Goal: Find specific page/section: Find specific page/section

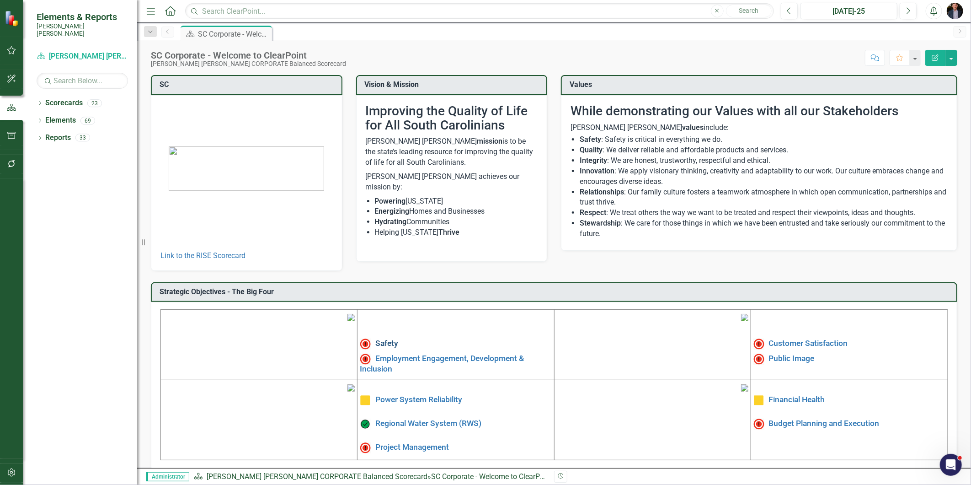
click at [386, 339] on link "Safety" at bounding box center [386, 343] width 23 height 9
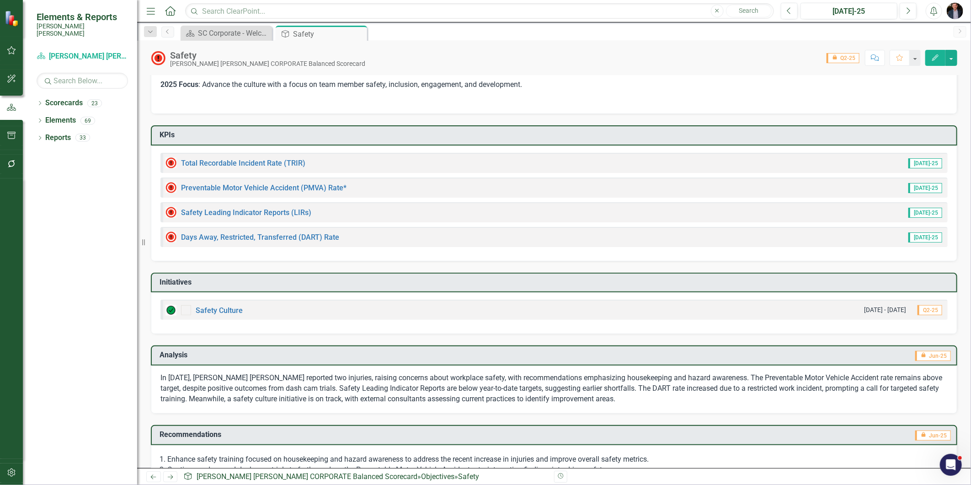
scroll to position [71, 0]
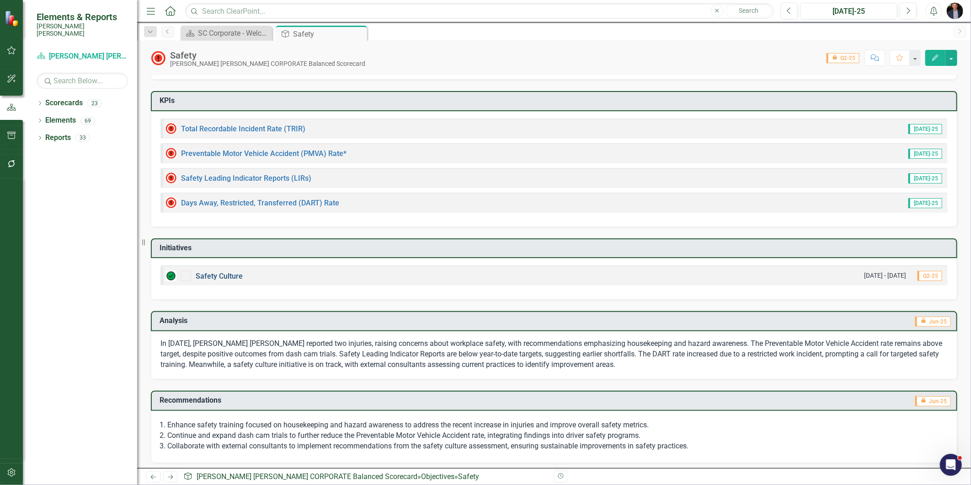
click at [212, 273] on link "Safety Culture" at bounding box center [219, 276] width 47 height 9
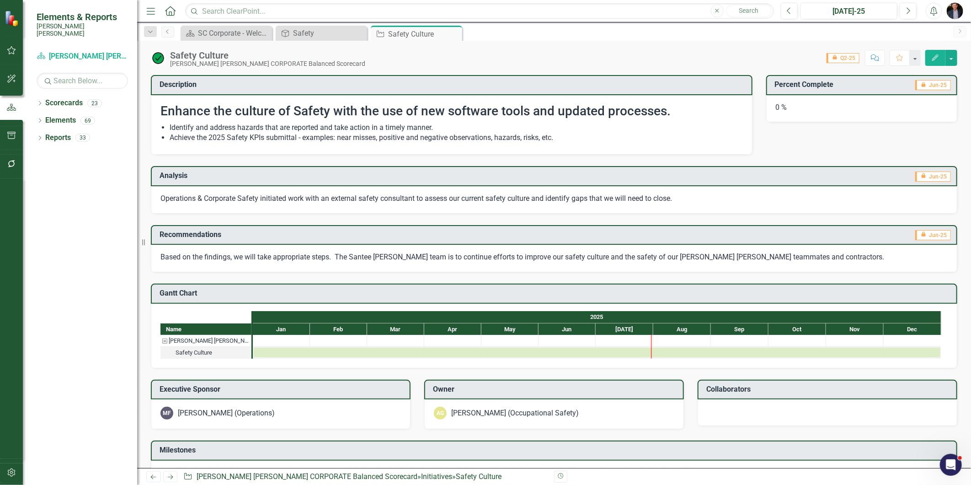
scroll to position [121, 0]
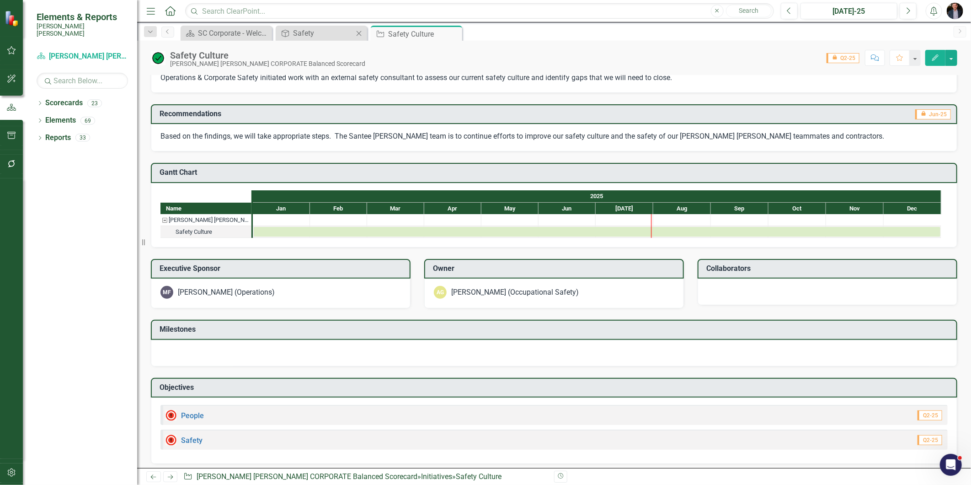
click at [303, 40] on div "Objective Safety Close" at bounding box center [321, 33] width 91 height 15
click at [305, 30] on div "Safety" at bounding box center [323, 32] width 60 height 11
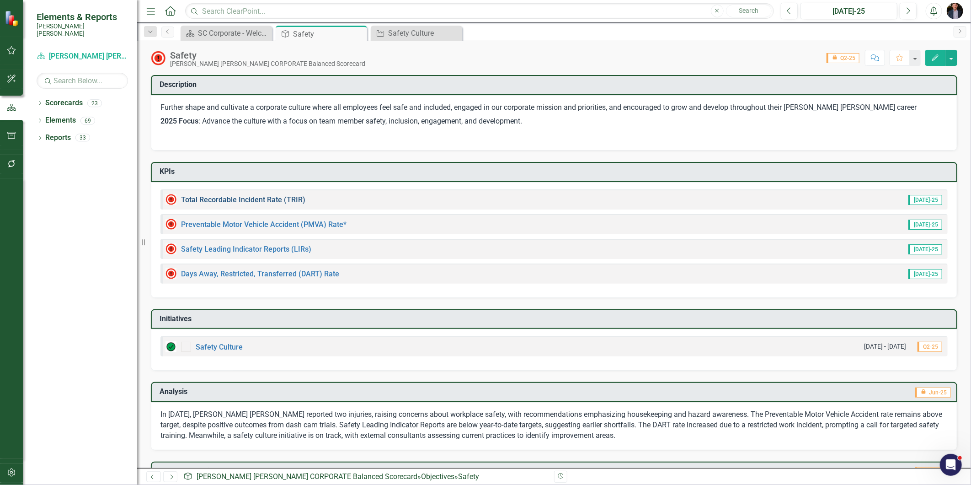
click at [245, 199] on link "Total Recordable Incident Rate (TRIR)" at bounding box center [243, 199] width 124 height 9
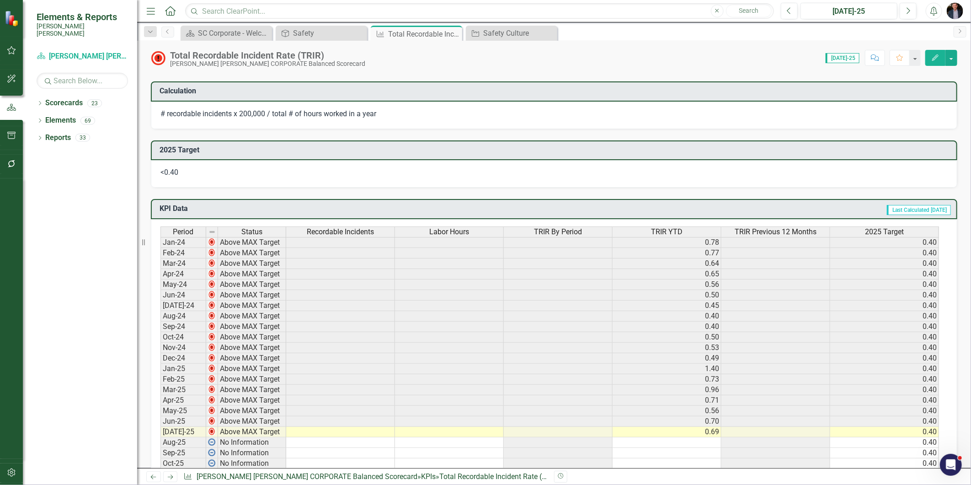
scroll to position [355, 0]
